Goal: Information Seeking & Learning: Learn about a topic

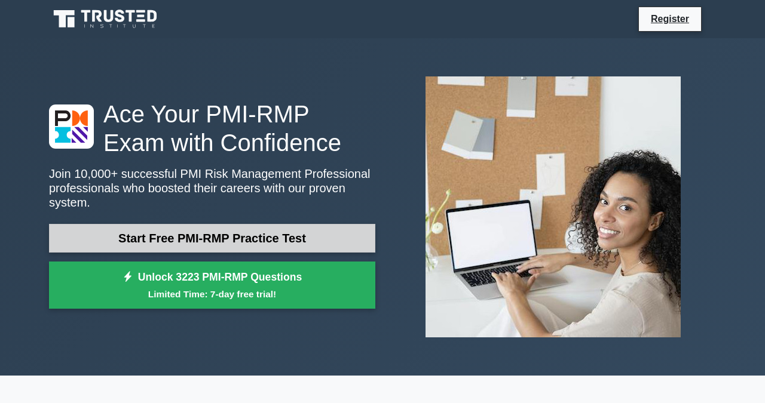
click at [242, 241] on link "Start Free PMI-RMP Practice Test" at bounding box center [212, 238] width 326 height 29
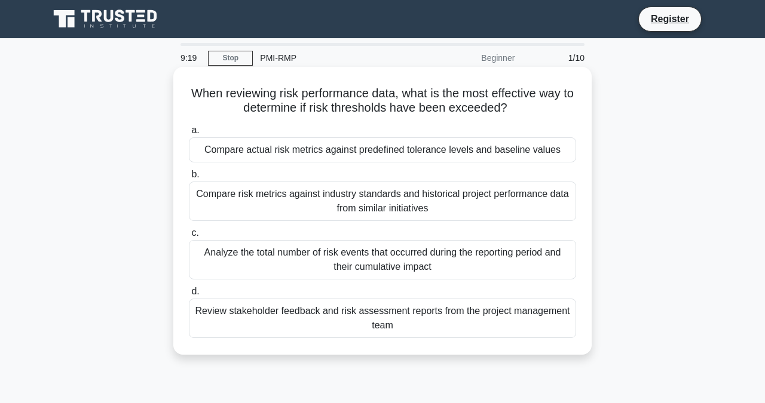
click at [311, 154] on div "Compare actual risk metrics against predefined tolerance levels and baseline va…" at bounding box center [382, 149] width 387 height 25
click at [189, 134] on input "a. Compare actual risk metrics against predefined tolerance levels and baseline…" at bounding box center [189, 131] width 0 height 8
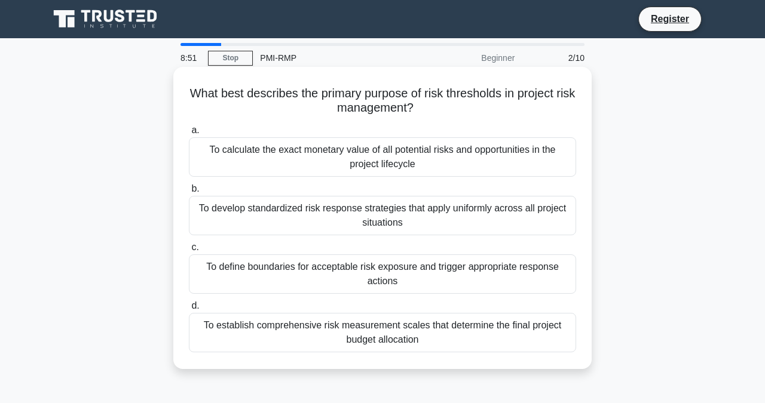
click at [335, 281] on div "To define boundaries for acceptable risk exposure and trigger appropriate respo…" at bounding box center [382, 273] width 387 height 39
click at [189, 251] on input "c. To define boundaries for acceptable risk exposure and trigger appropriate re…" at bounding box center [189, 248] width 0 height 8
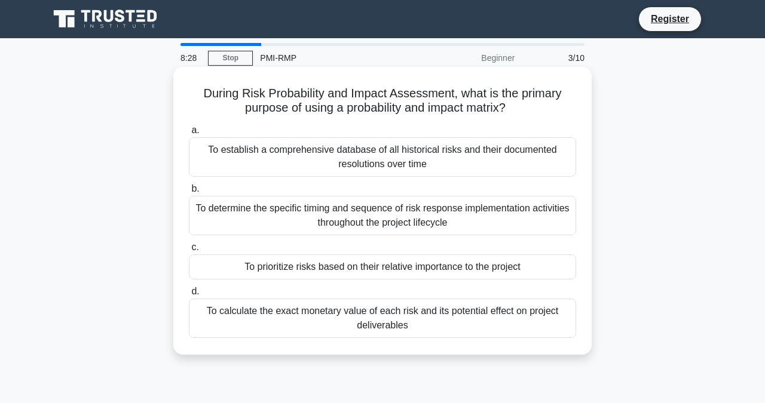
click at [357, 324] on div "To calculate the exact monetary value of each risk and its potential effect on …" at bounding box center [382, 318] width 387 height 39
click at [189, 296] on input "d. To calculate the exact monetary value of each risk and its potential effect …" at bounding box center [189, 292] width 0 height 8
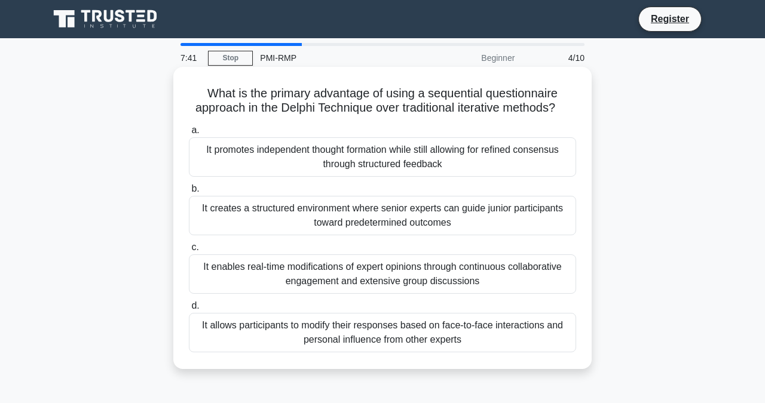
click at [330, 327] on div "It allows participants to modify their responses based on face-to-face interact…" at bounding box center [382, 332] width 387 height 39
click at [189, 310] on input "d. It allows participants to modify their responses based on face-to-face inter…" at bounding box center [189, 306] width 0 height 8
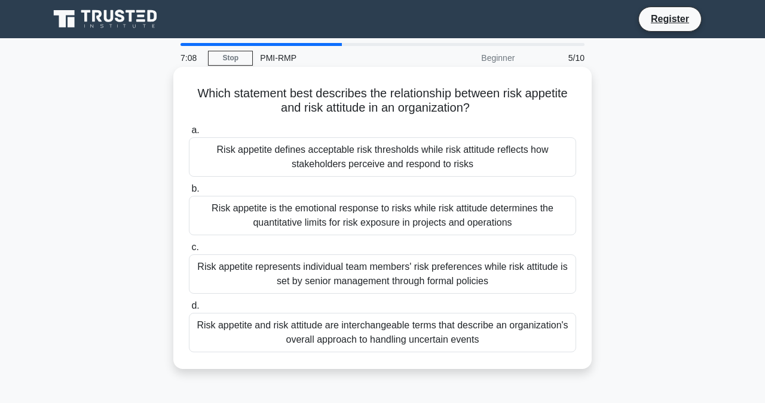
click at [334, 165] on div "Risk appetite defines acceptable risk thresholds while risk attitude reflects h…" at bounding box center [382, 156] width 387 height 39
click at [189, 134] on input "a. Risk appetite defines acceptable risk thresholds while risk attitude reflect…" at bounding box center [189, 131] width 0 height 8
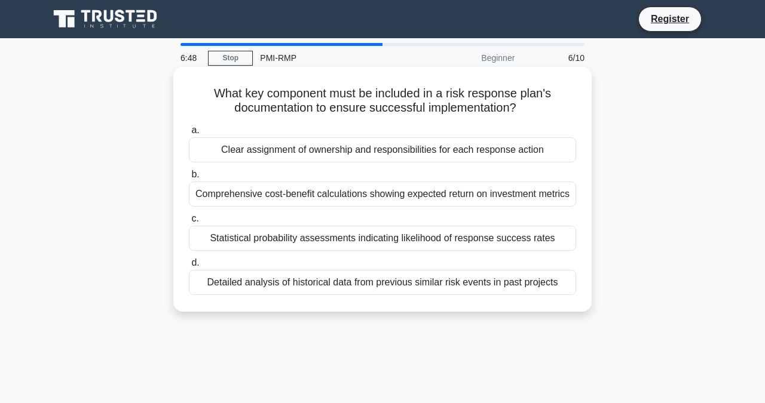
click at [306, 154] on div "Clear assignment of ownership and responsibilities for each response action" at bounding box center [382, 149] width 387 height 25
click at [189, 134] on input "a. Clear assignment of ownership and responsibilities for each response action" at bounding box center [189, 131] width 0 height 8
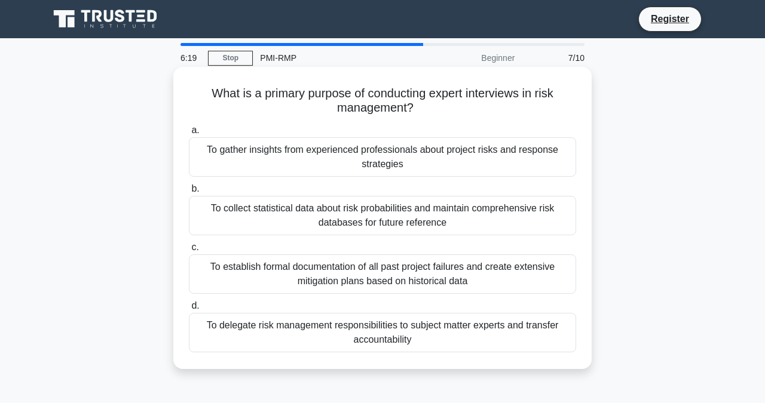
click at [275, 217] on div "To collect statistical data about risk probabilities and maintain comprehensive…" at bounding box center [382, 215] width 387 height 39
click at [189, 193] on input "b. To collect statistical data about risk probabilities and maintain comprehens…" at bounding box center [189, 189] width 0 height 8
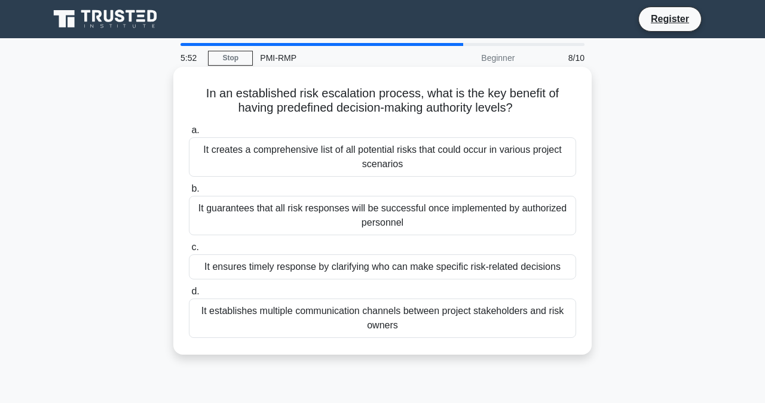
click at [340, 321] on div "It establishes multiple communication channels between project stakeholders and…" at bounding box center [382, 318] width 387 height 39
click at [189, 296] on input "d. It establishes multiple communication channels between project stakeholders …" at bounding box center [189, 292] width 0 height 8
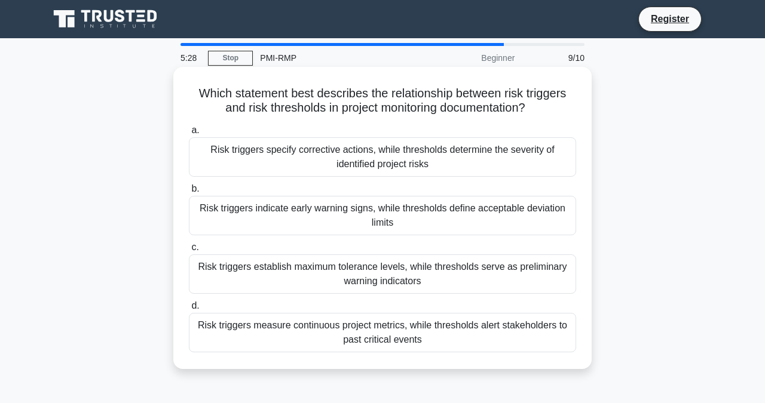
click at [325, 213] on div "Risk triggers indicate early warning signs, while thresholds define acceptable …" at bounding box center [382, 215] width 387 height 39
click at [189, 193] on input "b. Risk triggers indicate early warning signs, while thresholds define acceptab…" at bounding box center [189, 189] width 0 height 8
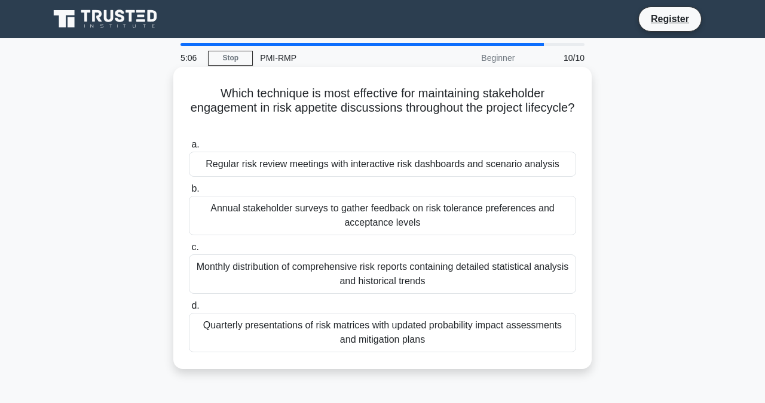
click at [294, 164] on div "Regular risk review meetings with interactive risk dashboards and scenario anal…" at bounding box center [382, 164] width 387 height 25
click at [189, 149] on input "a. Regular risk review meetings with interactive risk dashboards and scenario a…" at bounding box center [189, 145] width 0 height 8
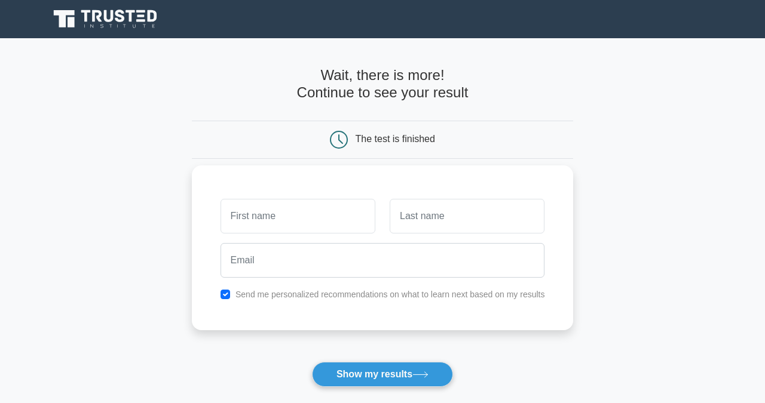
click at [361, 217] on input "text" at bounding box center [297, 216] width 155 height 35
click at [361, 216] on input "text" at bounding box center [297, 216] width 155 height 35
type input "NABIL"
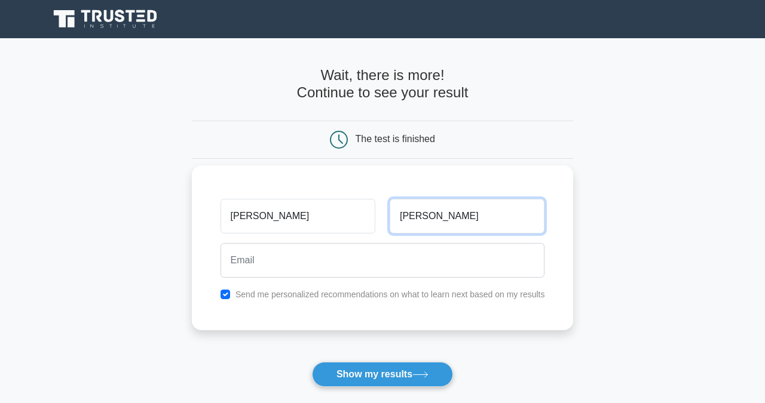
type input "ABDULLAH"
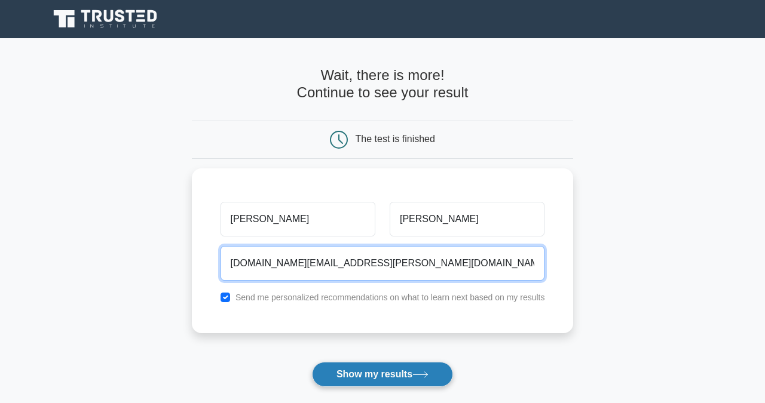
type input "engineer.nabil.net@gmail.com"
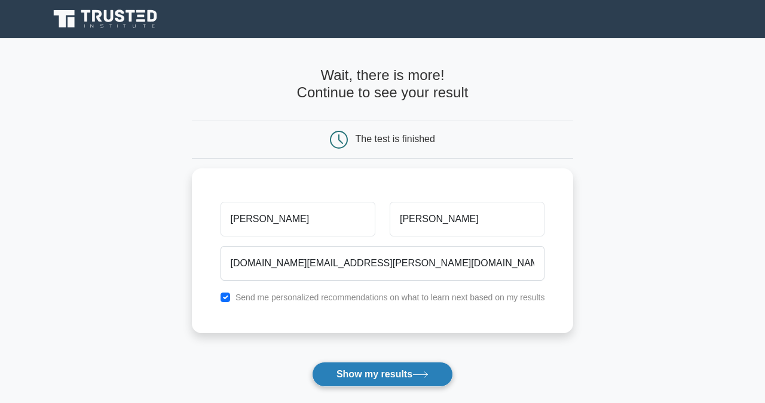
click at [370, 375] on button "Show my results" at bounding box center [382, 374] width 141 height 25
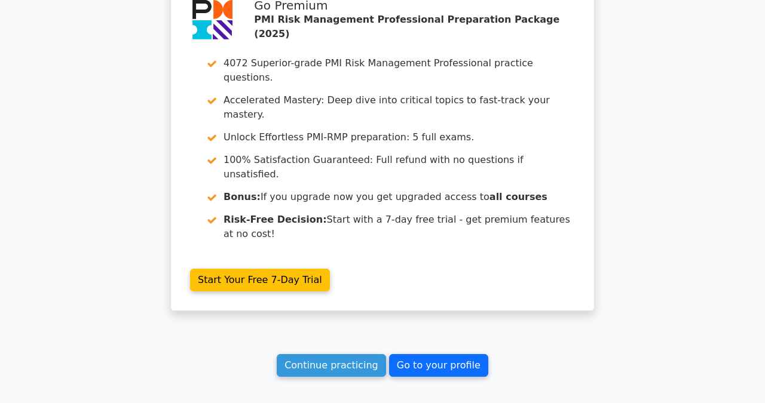
click at [412, 354] on link "Go to your profile" at bounding box center [438, 365] width 99 height 23
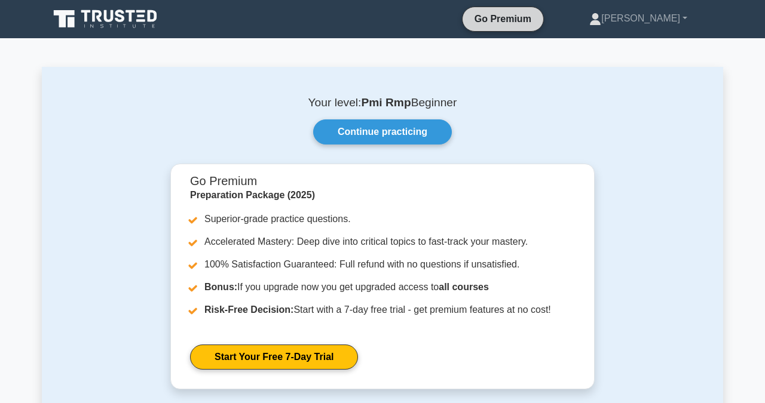
click at [538, 20] on link "Go Premium" at bounding box center [502, 18] width 71 height 15
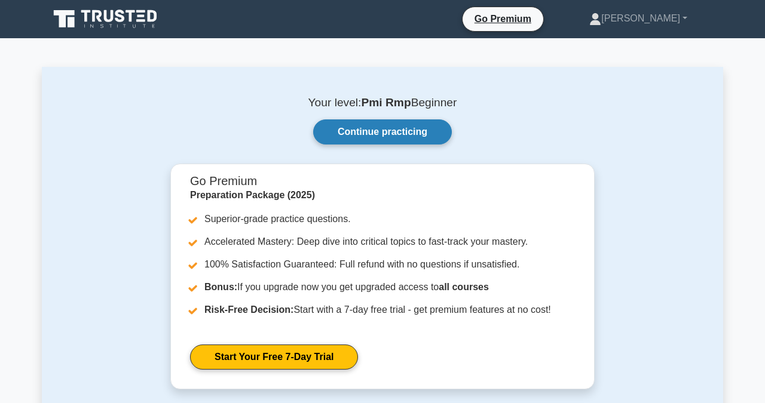
click at [384, 130] on link "Continue practicing" at bounding box center [382, 131] width 139 height 25
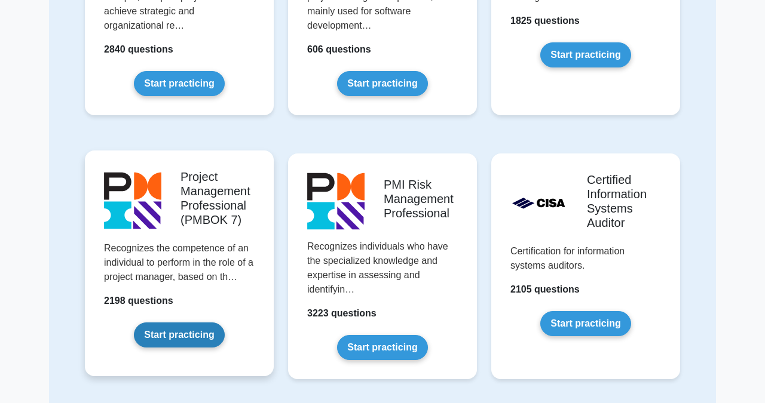
scroll to position [808, 0]
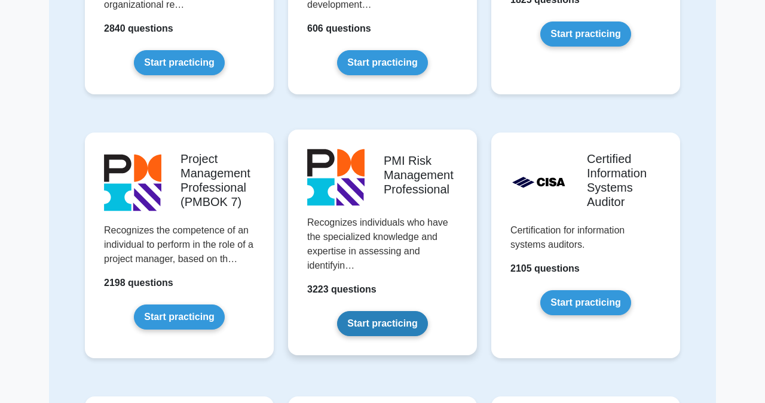
click at [371, 311] on link "Start practicing" at bounding box center [382, 323] width 90 height 25
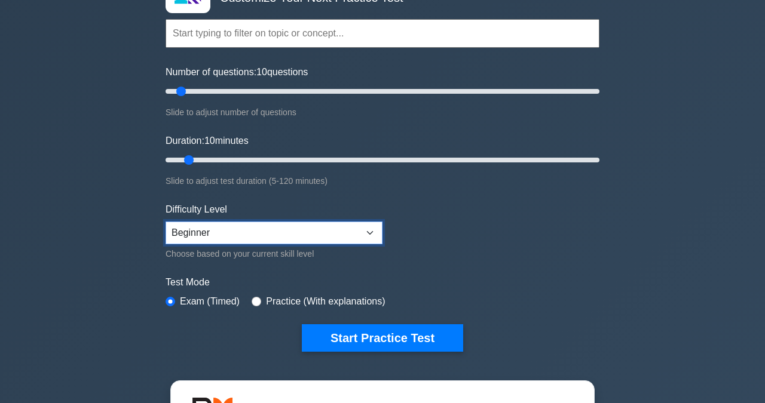
scroll to position [108, 0]
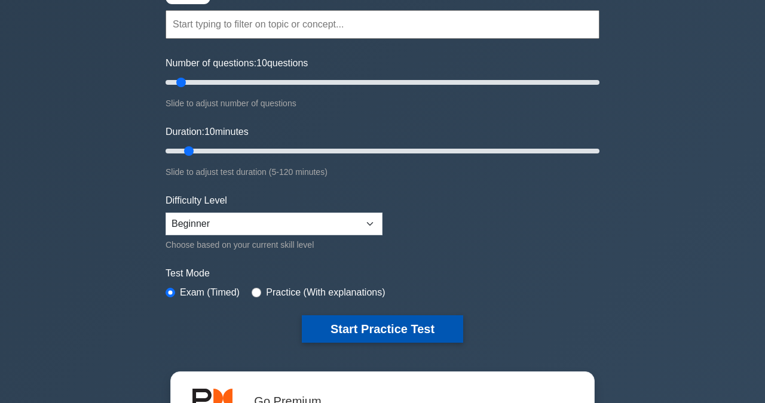
click at [378, 331] on button "Start Practice Test" at bounding box center [382, 328] width 161 height 27
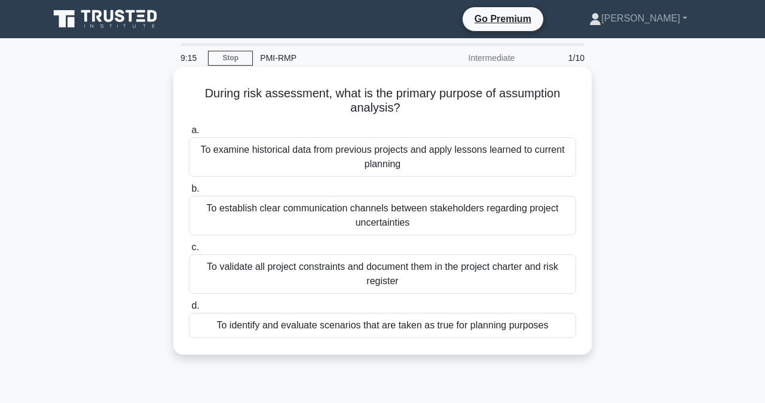
click at [352, 162] on div "To examine historical data from previous projects and apply lessons learned to …" at bounding box center [382, 156] width 387 height 39
click at [189, 134] on input "a. To examine historical data from previous projects and apply lessons learned …" at bounding box center [189, 131] width 0 height 8
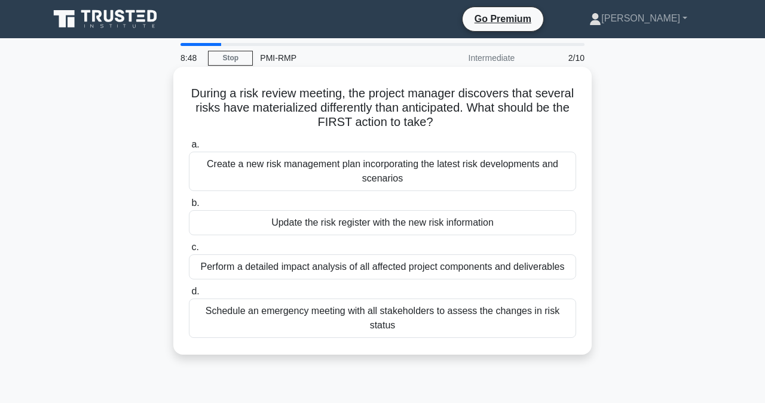
click at [333, 226] on div "Update the risk register with the new risk information" at bounding box center [382, 222] width 387 height 25
click at [189, 207] on input "b. Update the risk register with the new risk information" at bounding box center [189, 204] width 0 height 8
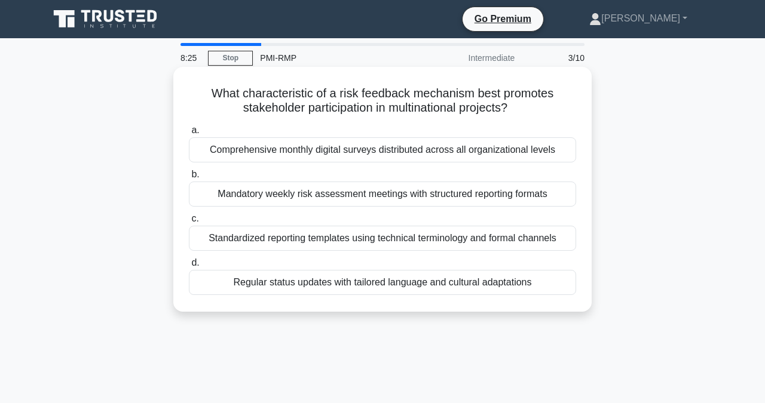
click at [412, 282] on div "Regular status updates with tailored language and cultural adaptations" at bounding box center [382, 282] width 387 height 25
click at [189, 267] on input "d. Regular status updates with tailored language and cultural adaptations" at bounding box center [189, 263] width 0 height 8
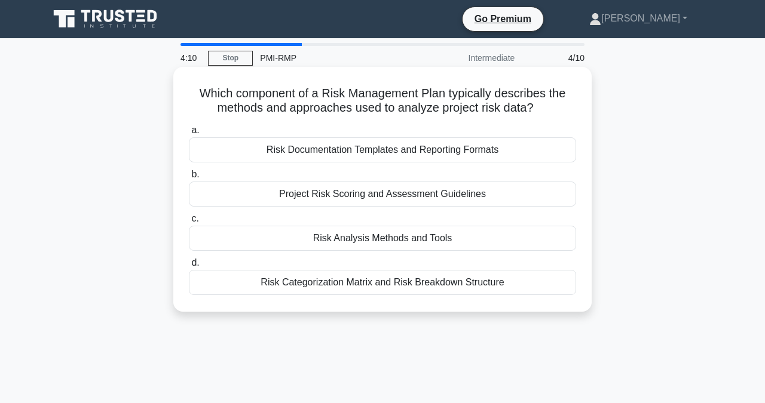
click at [345, 239] on div "Risk Analysis Methods and Tools" at bounding box center [382, 238] width 387 height 25
click at [189, 223] on input "c. Risk Analysis Methods and Tools" at bounding box center [189, 219] width 0 height 8
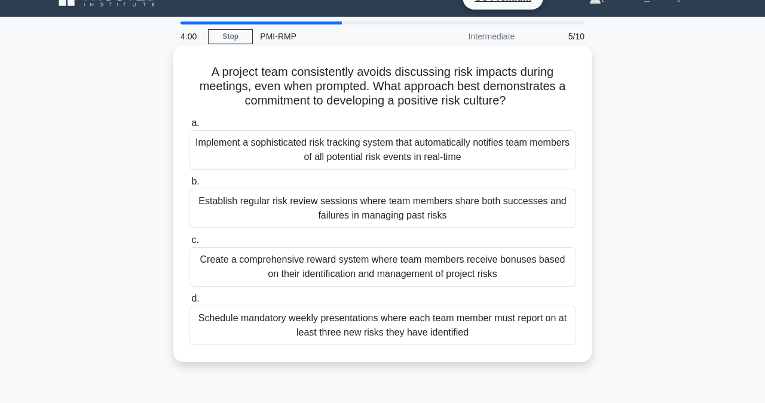
scroll to position [24, 0]
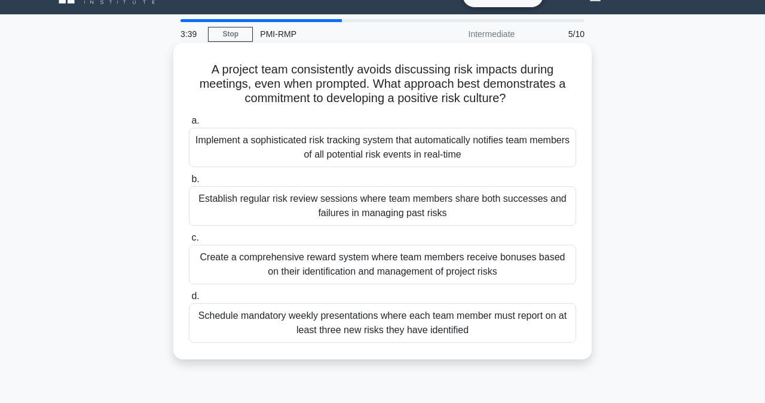
click at [293, 212] on div "Establish regular risk review sessions where team members share both successes …" at bounding box center [382, 205] width 387 height 39
click at [189, 183] on input "b. Establish regular risk review sessions where team members share both success…" at bounding box center [189, 180] width 0 height 8
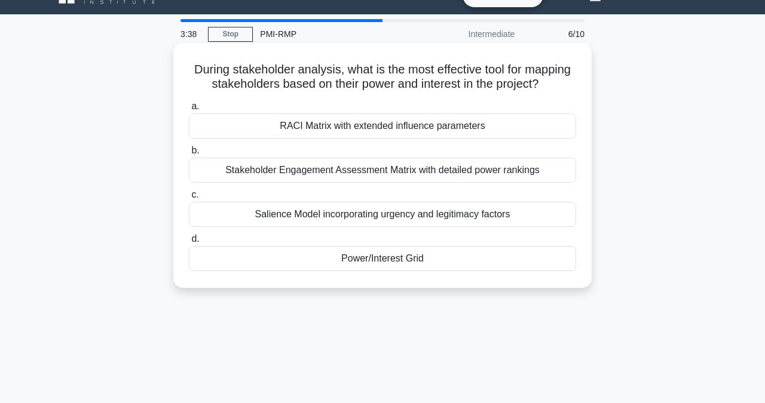
scroll to position [0, 0]
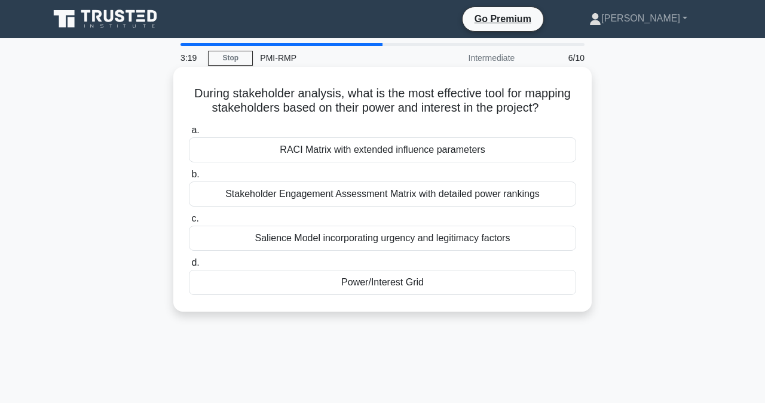
click at [345, 278] on div "Power/Interest Grid" at bounding box center [382, 282] width 387 height 25
click at [189, 267] on input "d. Power/Interest Grid" at bounding box center [189, 263] width 0 height 8
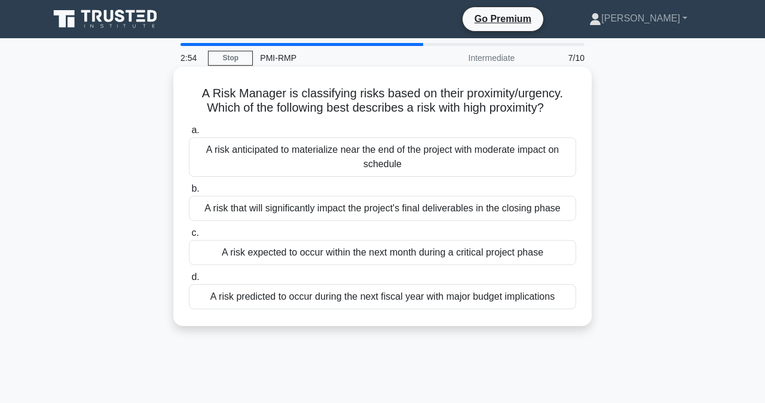
click at [416, 256] on div "A risk expected to occur within the next month during a critical project phase" at bounding box center [382, 252] width 387 height 25
click at [189, 237] on input "c. A risk expected to occur within the next month during a critical project pha…" at bounding box center [189, 233] width 0 height 8
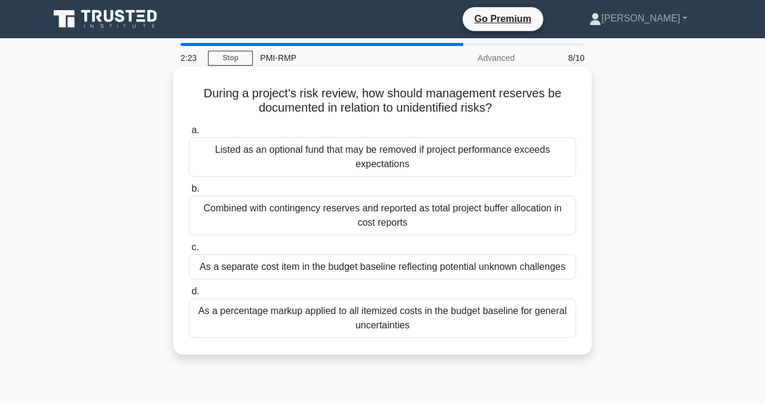
click at [295, 267] on div "As a separate cost item in the budget baseline reflecting potential unknown cha…" at bounding box center [382, 266] width 387 height 25
click at [189, 251] on input "c. As a separate cost item in the budget baseline reflecting potential unknown …" at bounding box center [189, 248] width 0 height 8
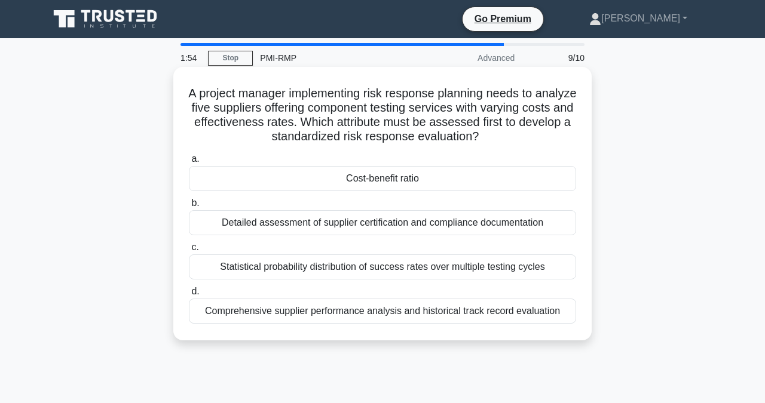
click at [327, 179] on div "Cost-benefit ratio" at bounding box center [382, 178] width 387 height 25
click at [189, 163] on input "a. Cost-benefit ratio" at bounding box center [189, 159] width 0 height 8
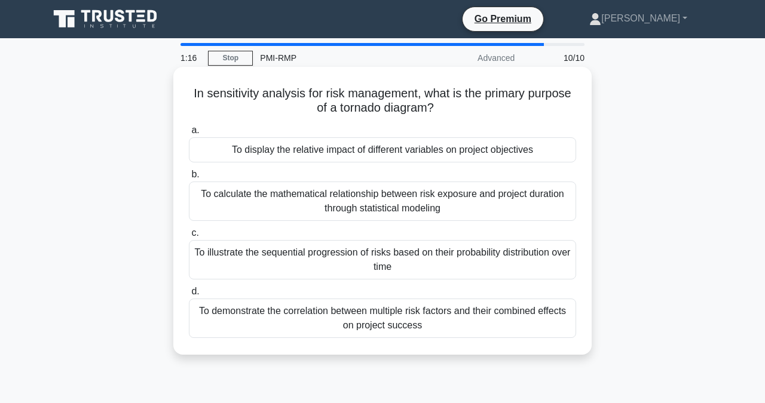
click at [333, 192] on div "To calculate the mathematical relationship between risk exposure and project du…" at bounding box center [382, 201] width 387 height 39
click at [189, 179] on input "b. To calculate the mathematical relationship between risk exposure and project…" at bounding box center [189, 175] width 0 height 8
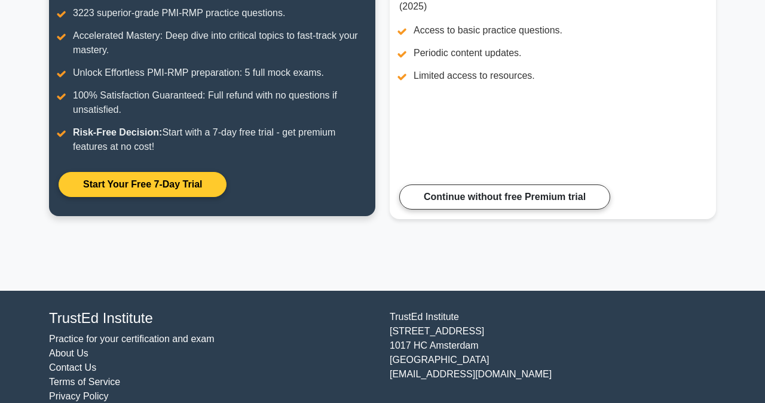
scroll to position [220, 0]
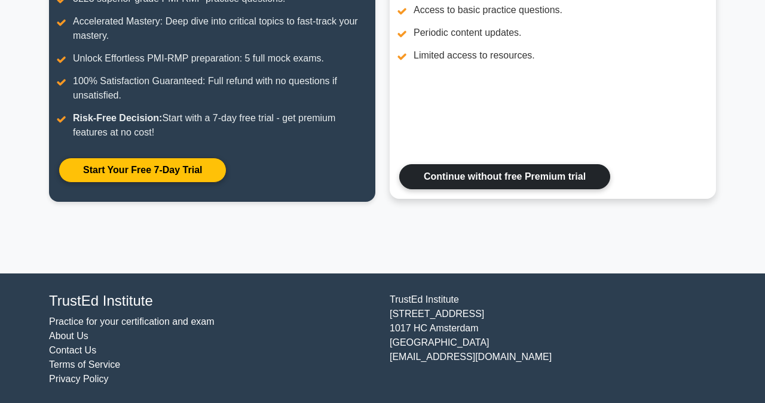
click at [453, 189] on link "Continue without free Premium trial" at bounding box center [504, 176] width 211 height 25
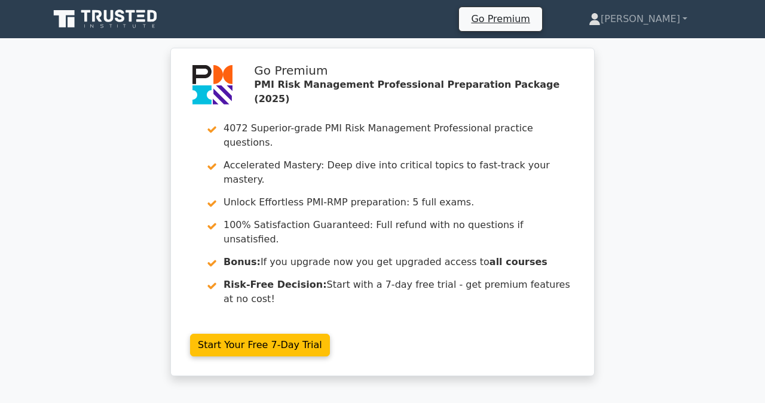
click at [92, 17] on icon at bounding box center [106, 19] width 115 height 23
